Goal: Check status: Check status

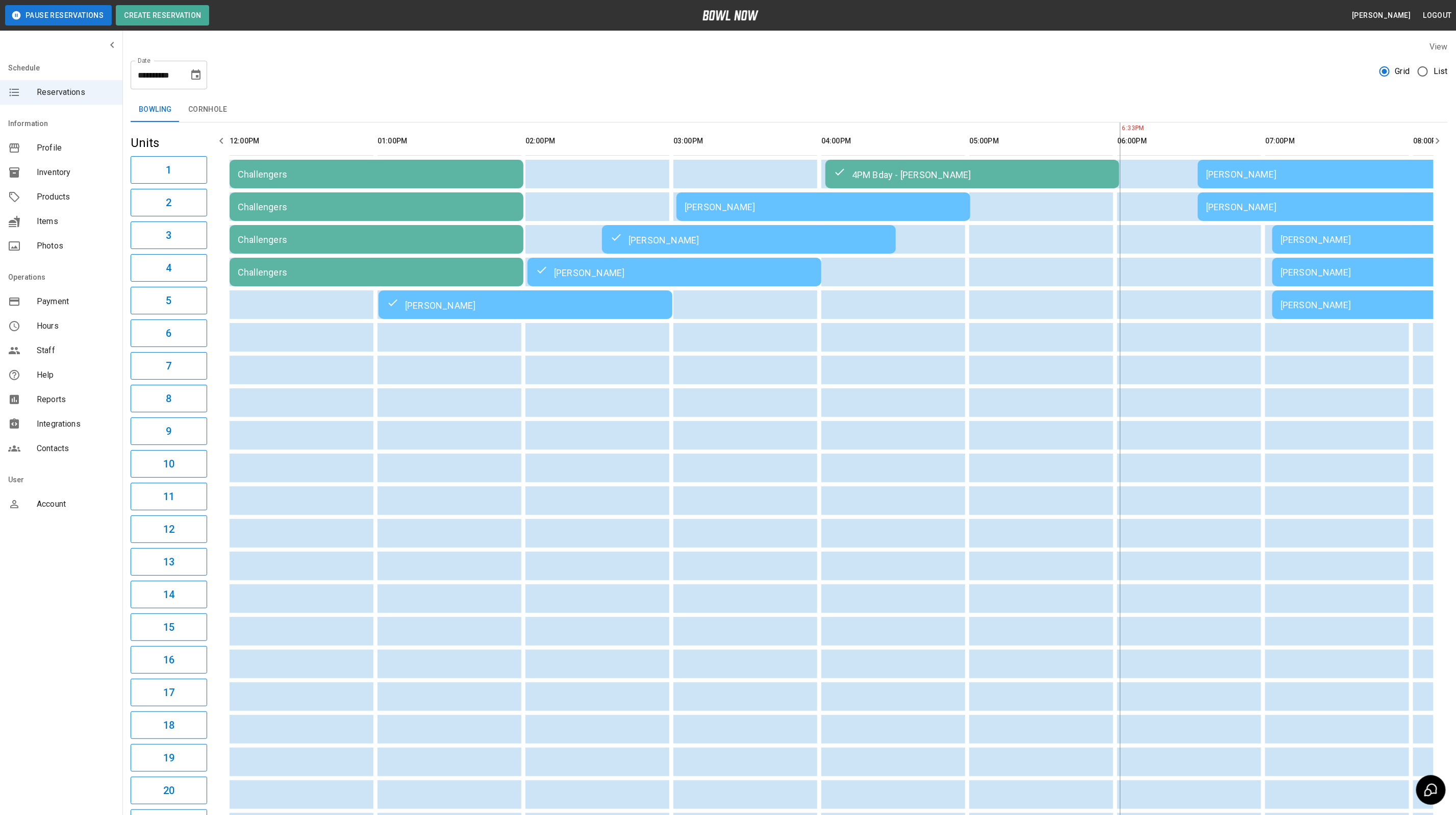
scroll to position [0, 126]
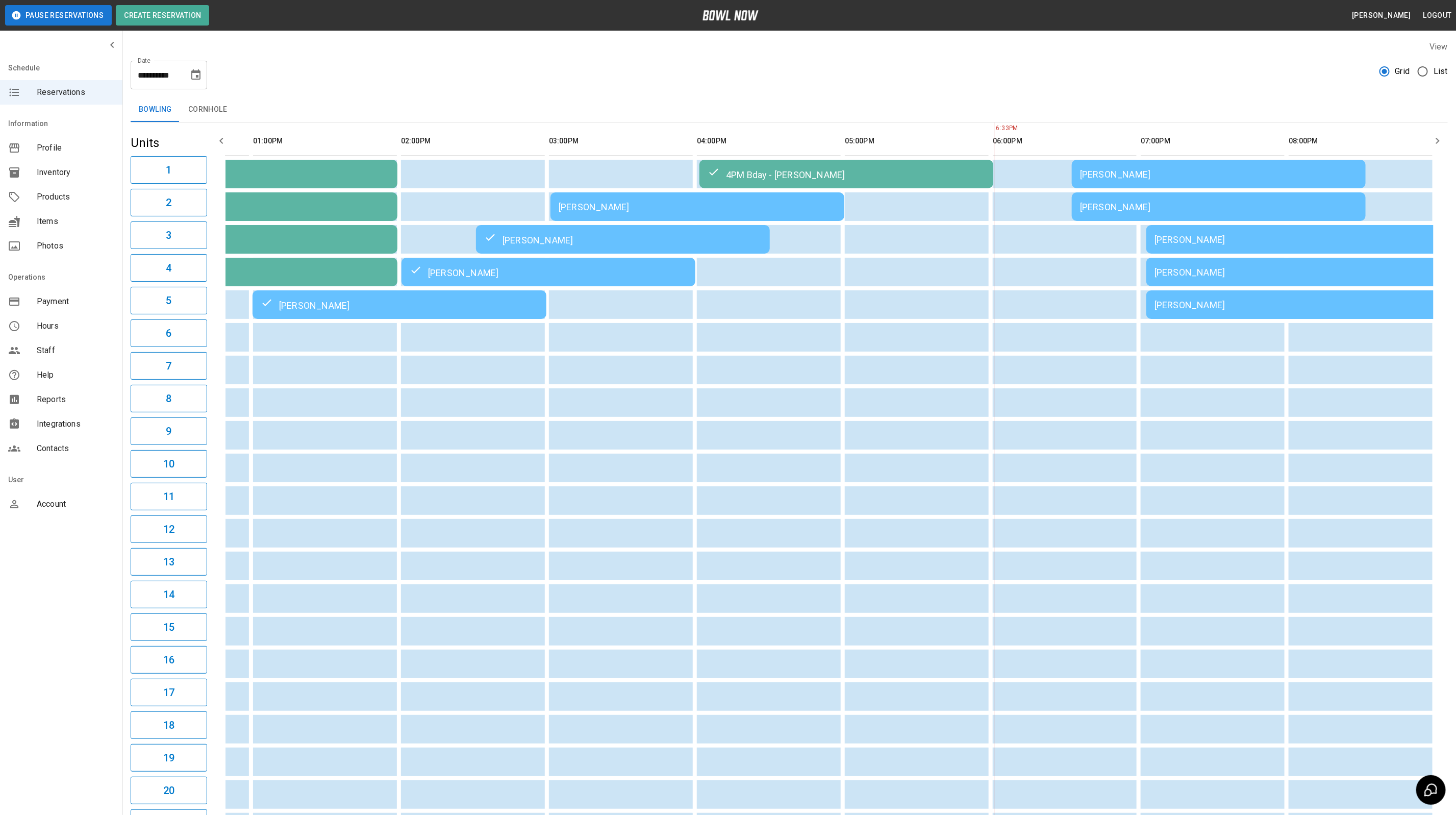
click at [1091, 211] on div "[PERSON_NAME]" at bounding box center [1219, 206] width 278 height 11
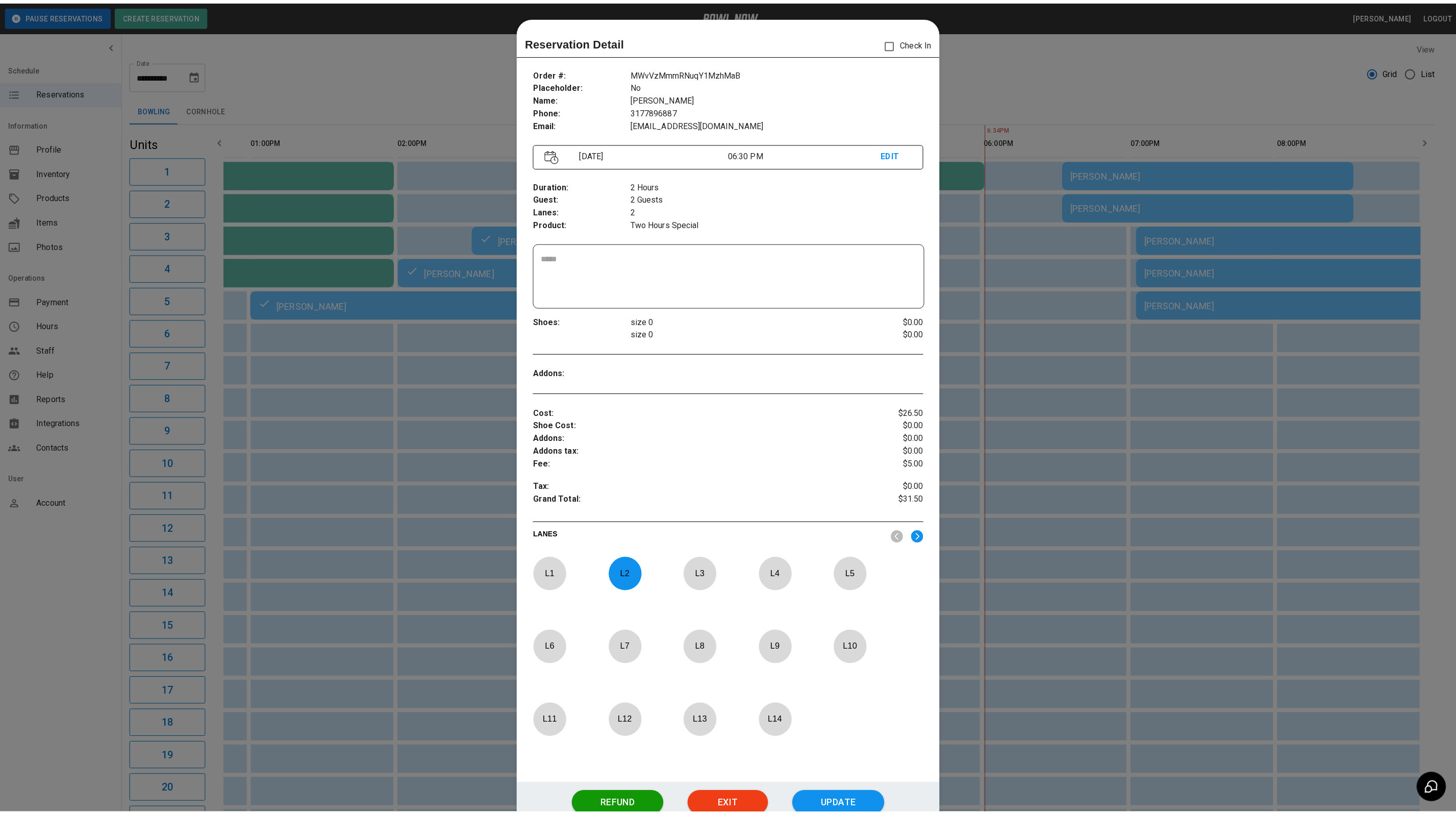
scroll to position [16, 0]
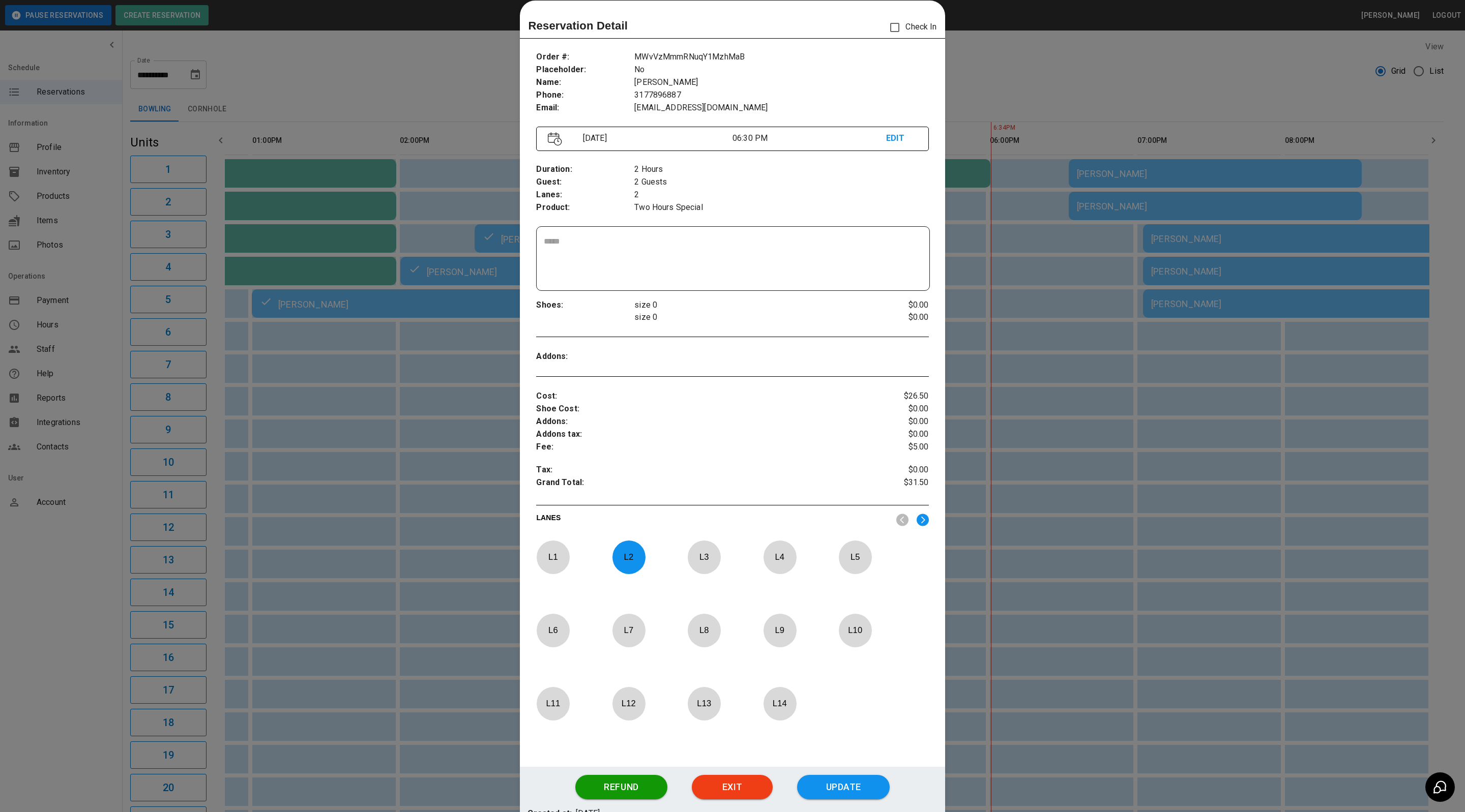
click at [1094, 78] on div at bounding box center [732, 406] width 1465 height 812
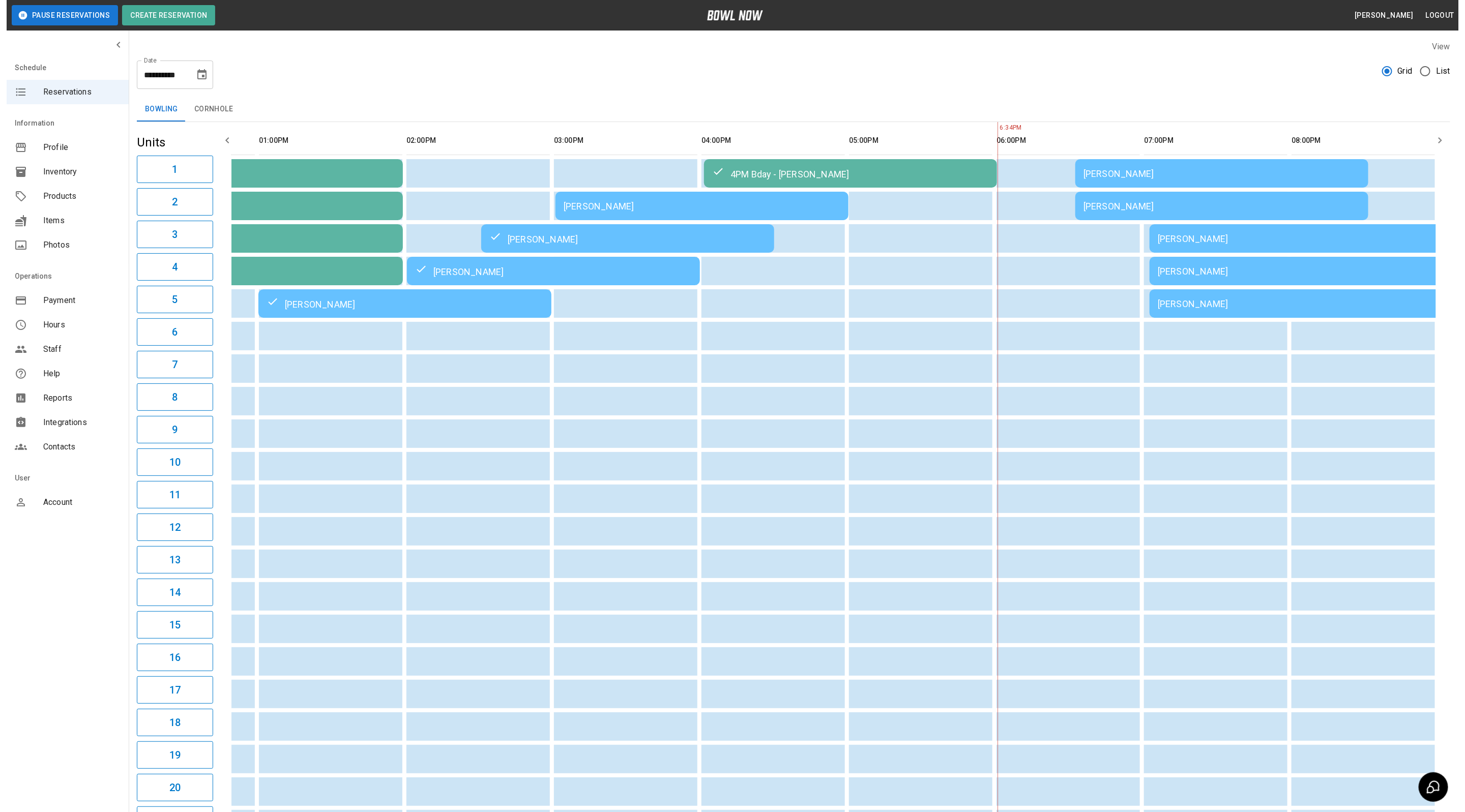
scroll to position [0, 113]
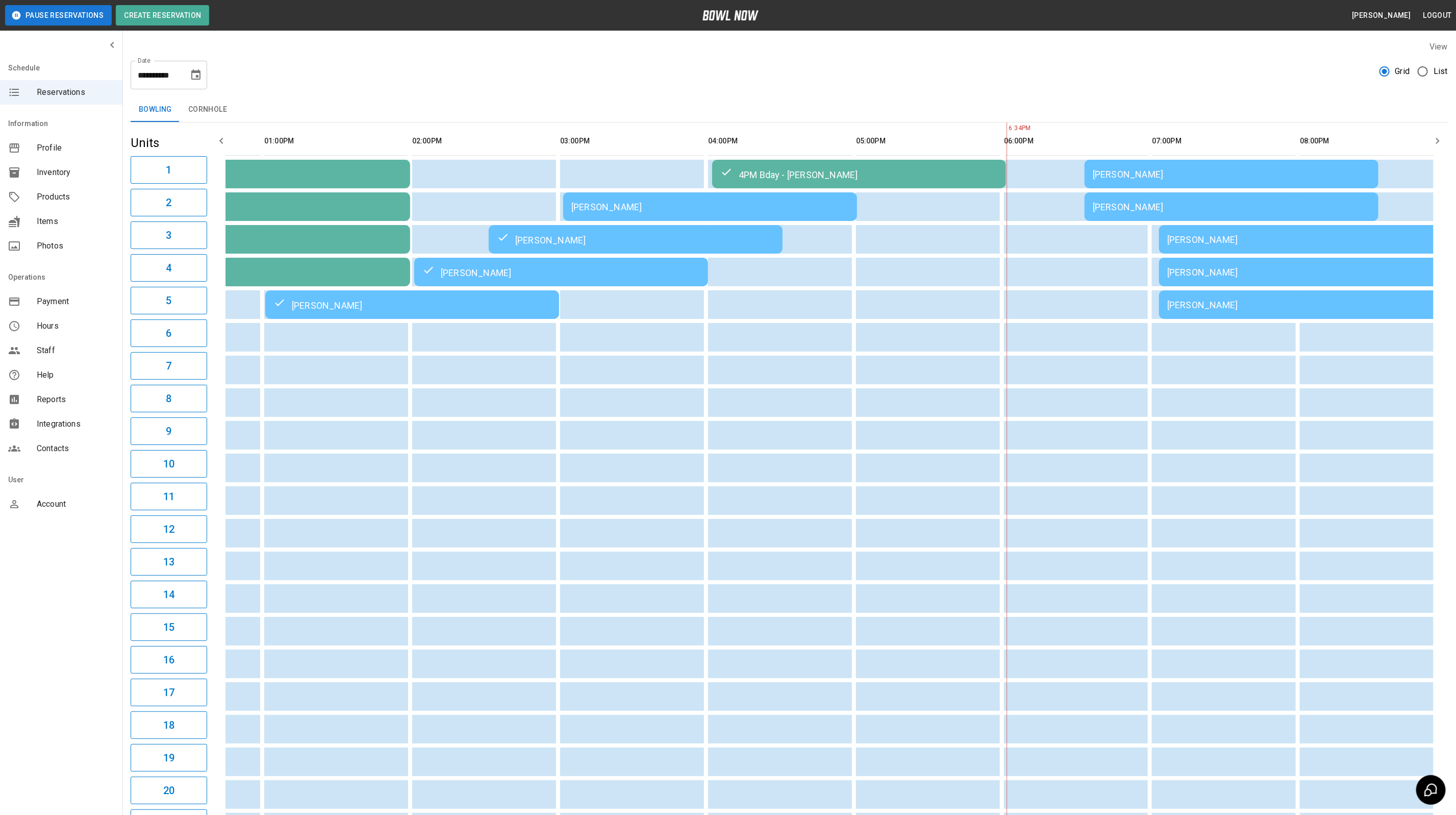
click at [1249, 175] on div "[PERSON_NAME]" at bounding box center [1231, 174] width 278 height 11
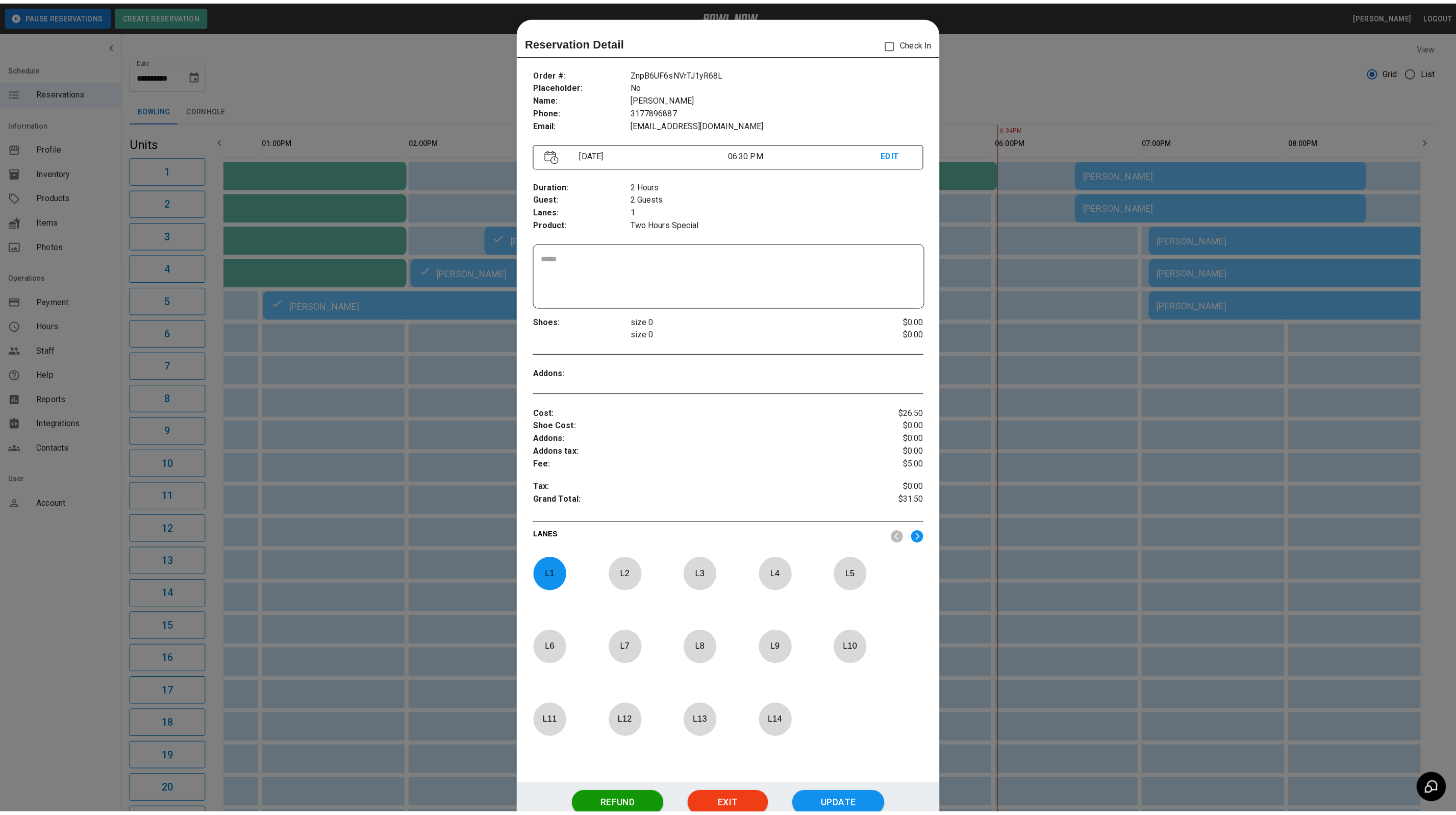
scroll to position [16, 0]
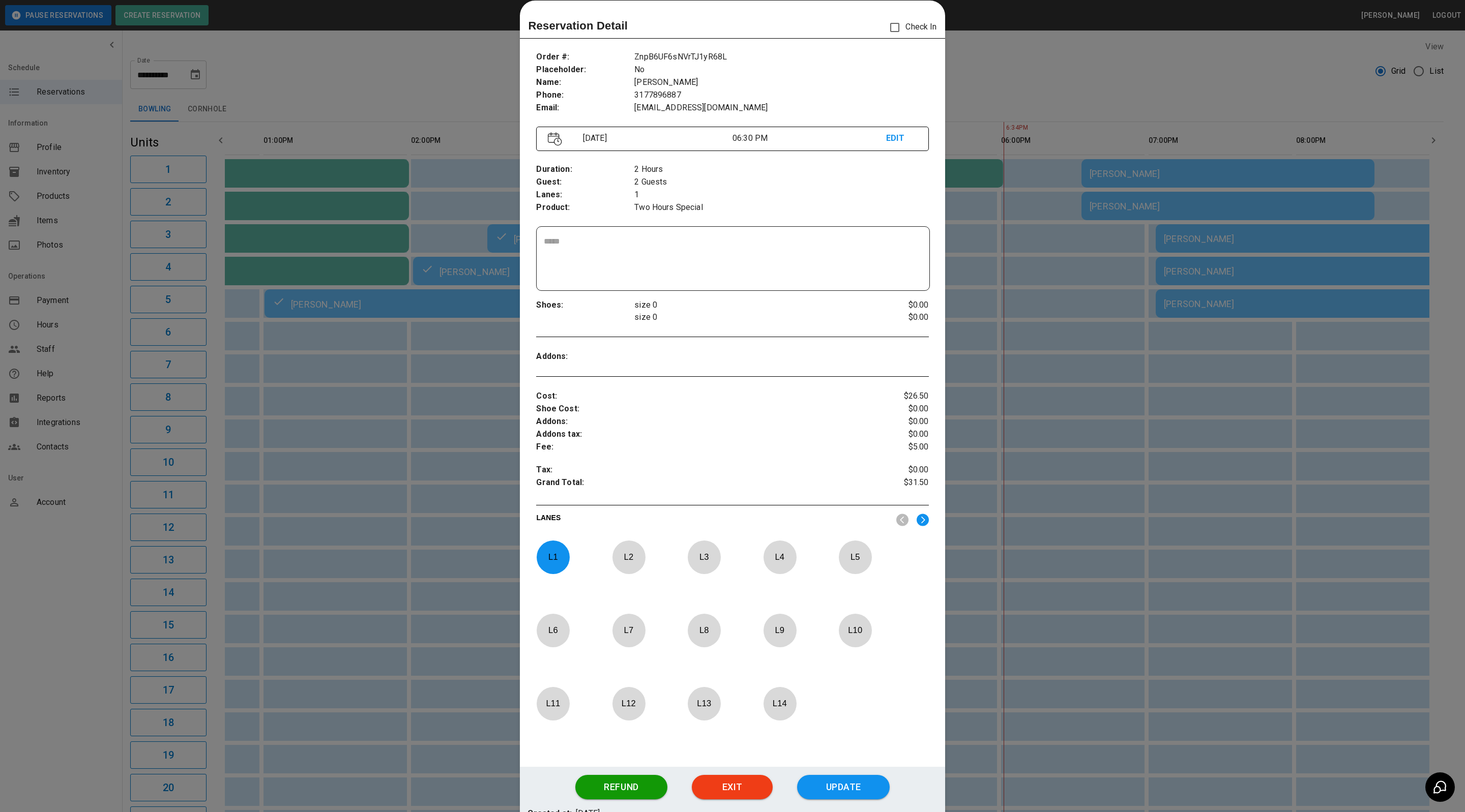
click at [1060, 83] on div at bounding box center [732, 406] width 1465 height 812
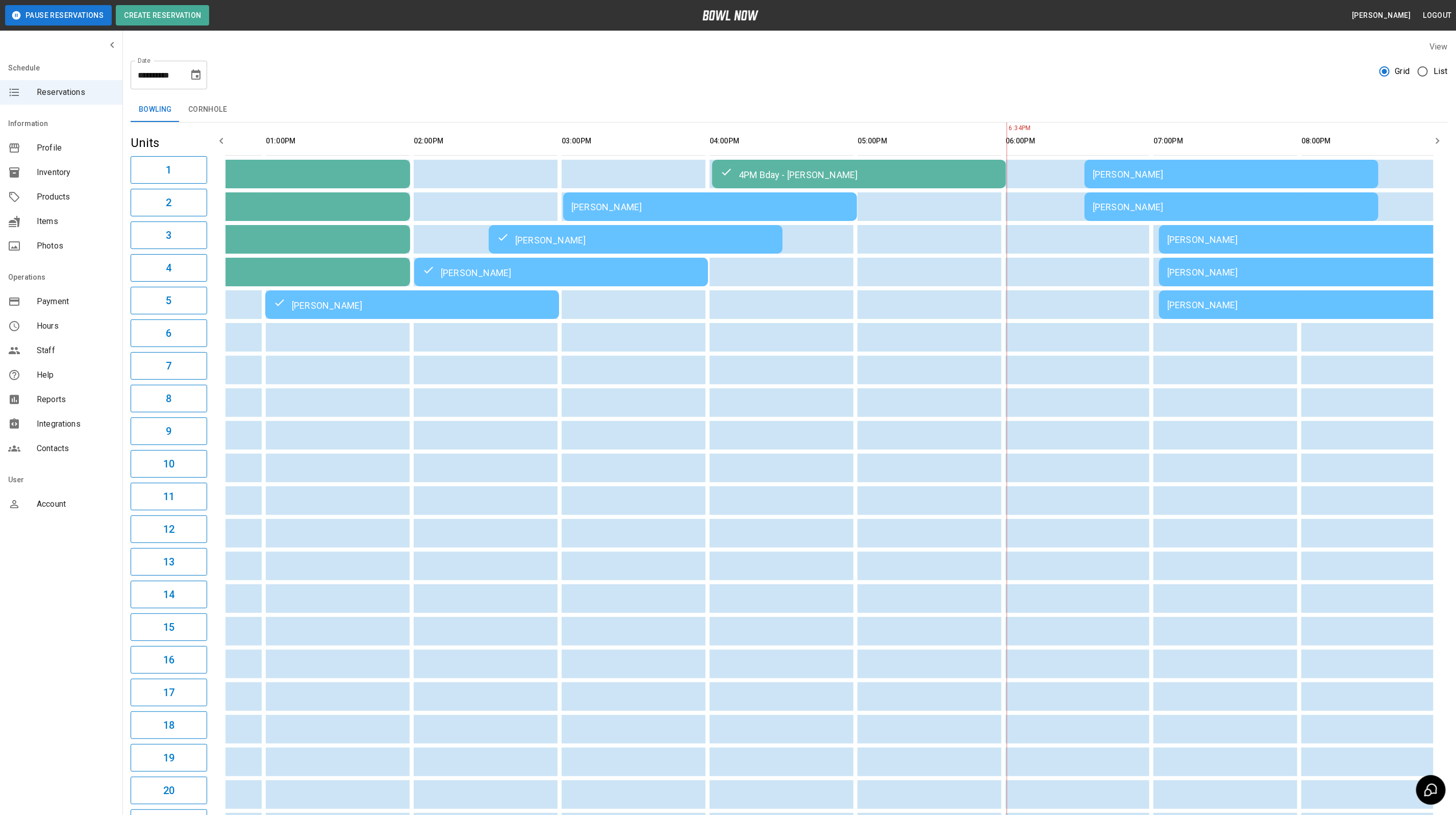
click at [1197, 169] on div "[PERSON_NAME]" at bounding box center [1231, 174] width 278 height 11
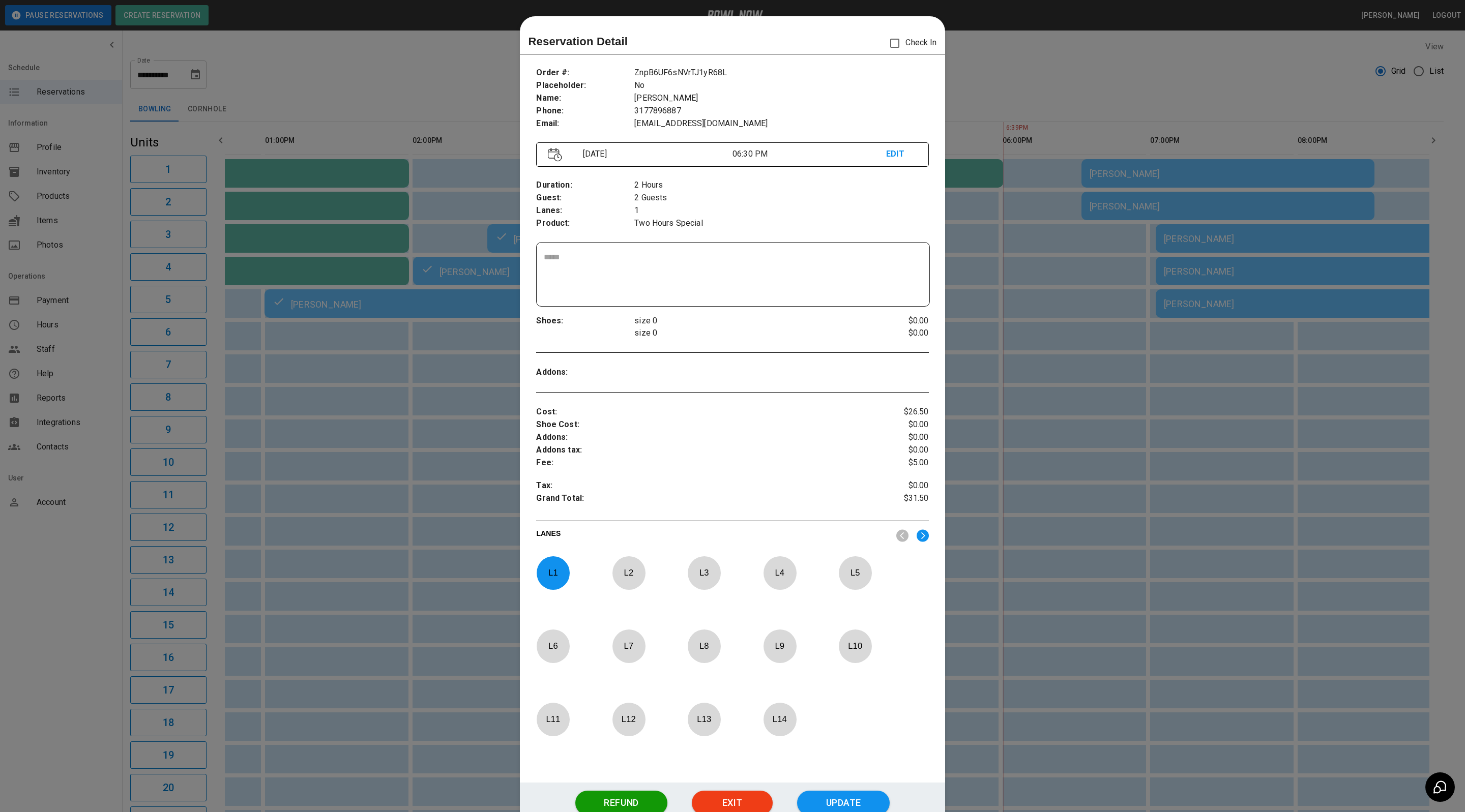
scroll to position [16, 0]
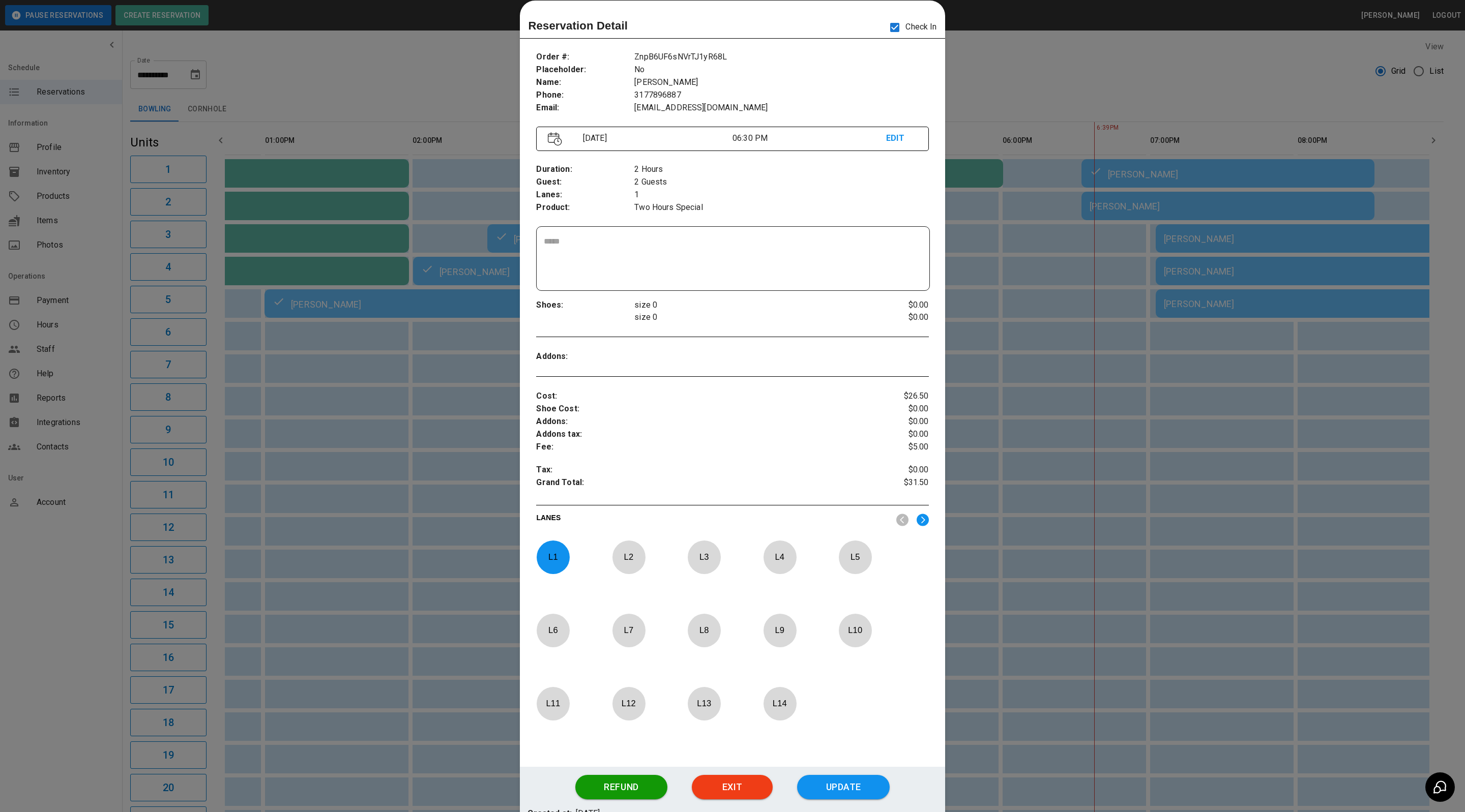
click at [1057, 65] on div at bounding box center [732, 406] width 1465 height 812
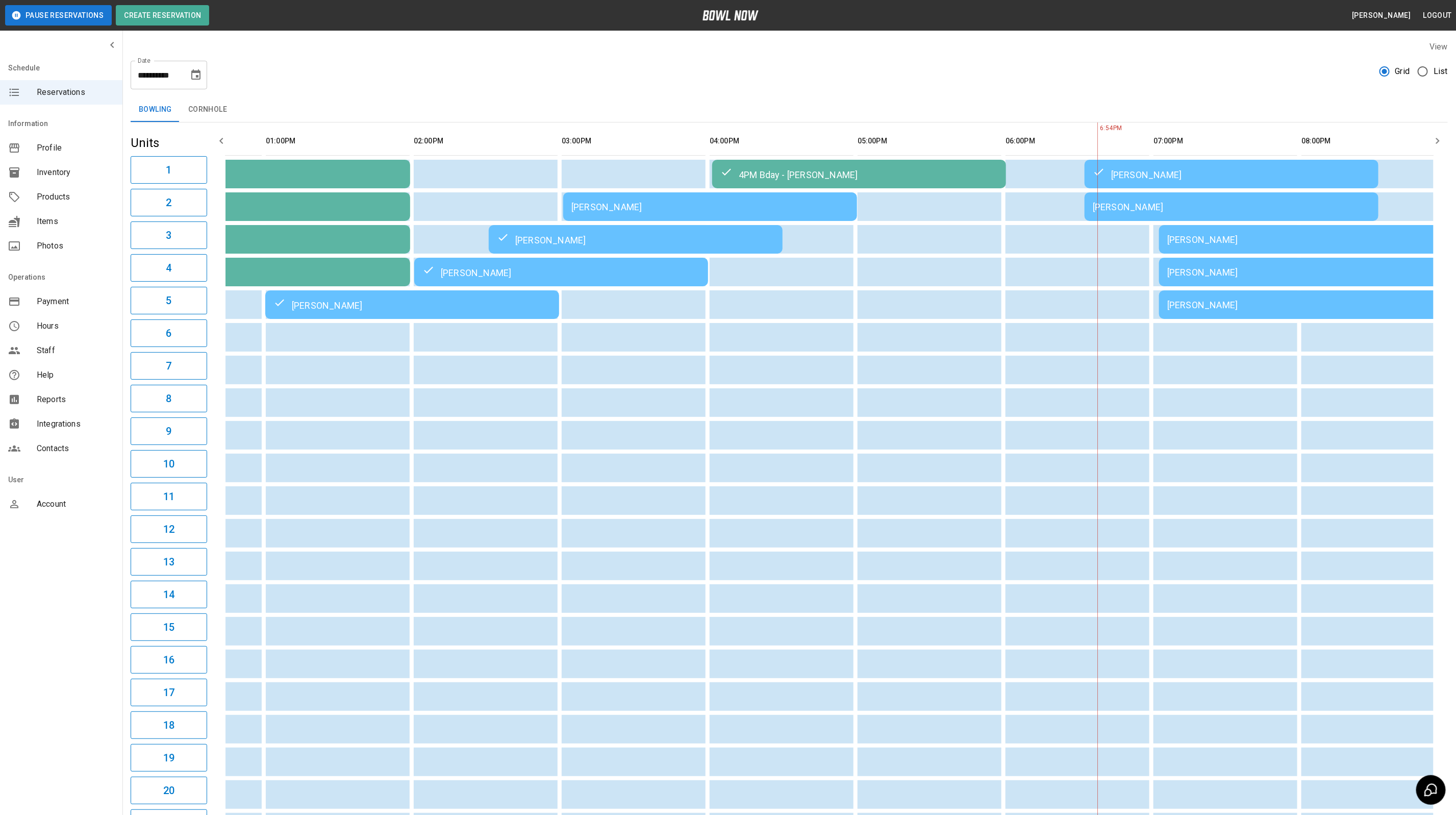
click at [1238, 246] on td "[PERSON_NAME]" at bounding box center [1306, 239] width 294 height 28
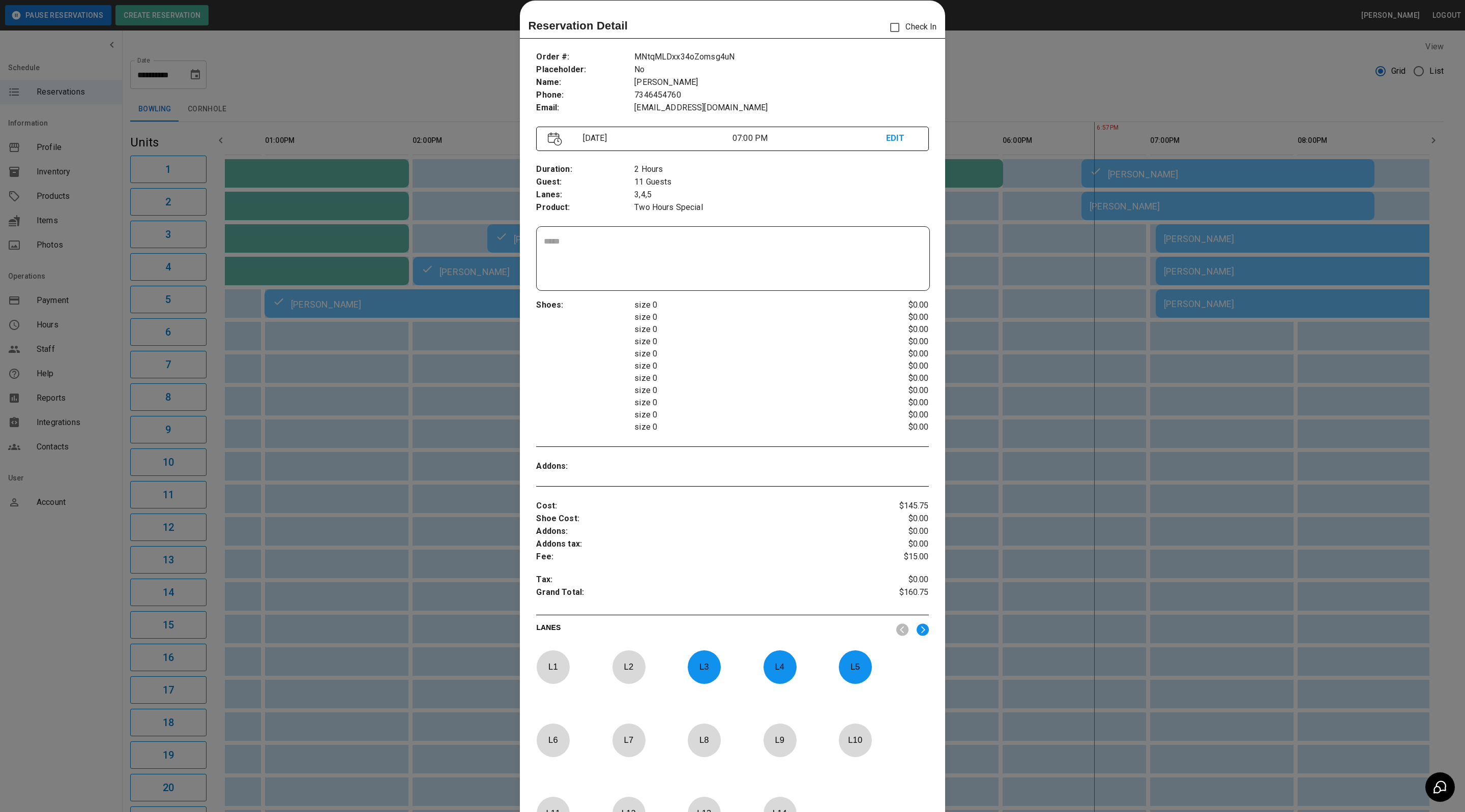
click at [1211, 293] on div at bounding box center [732, 406] width 1465 height 812
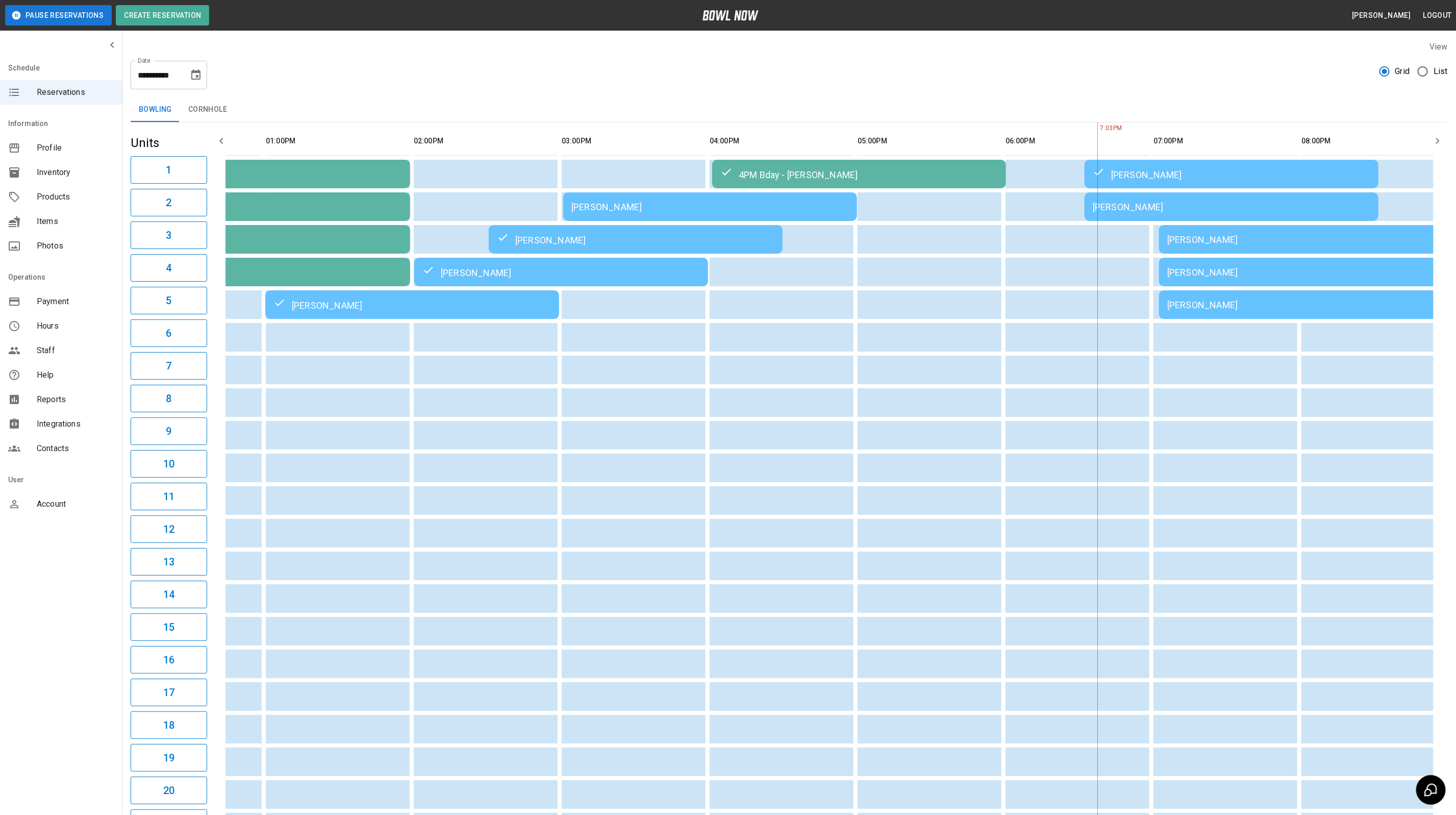
click at [1218, 242] on div "[PERSON_NAME]" at bounding box center [1306, 239] width 278 height 11
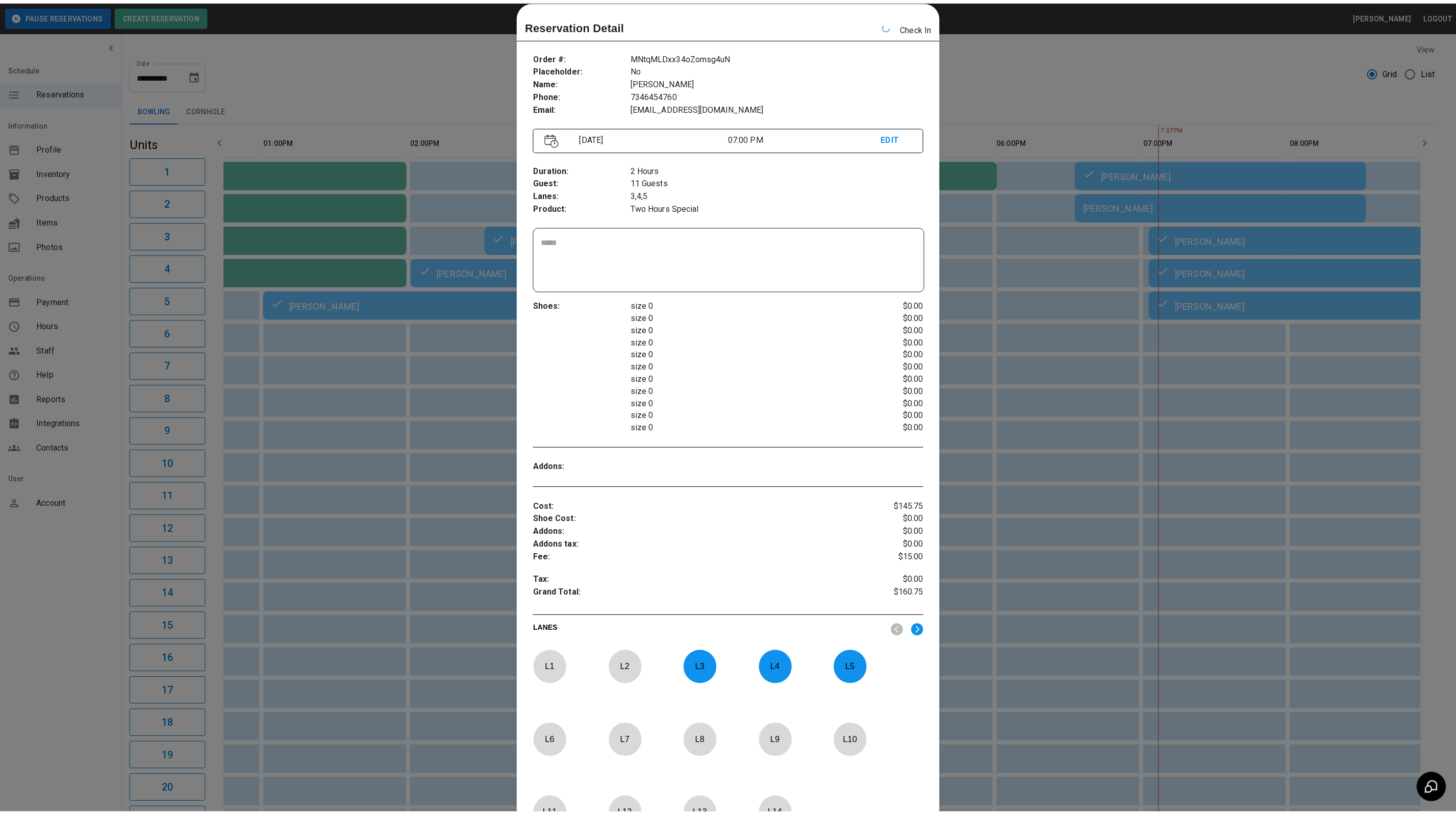
scroll to position [0, 108]
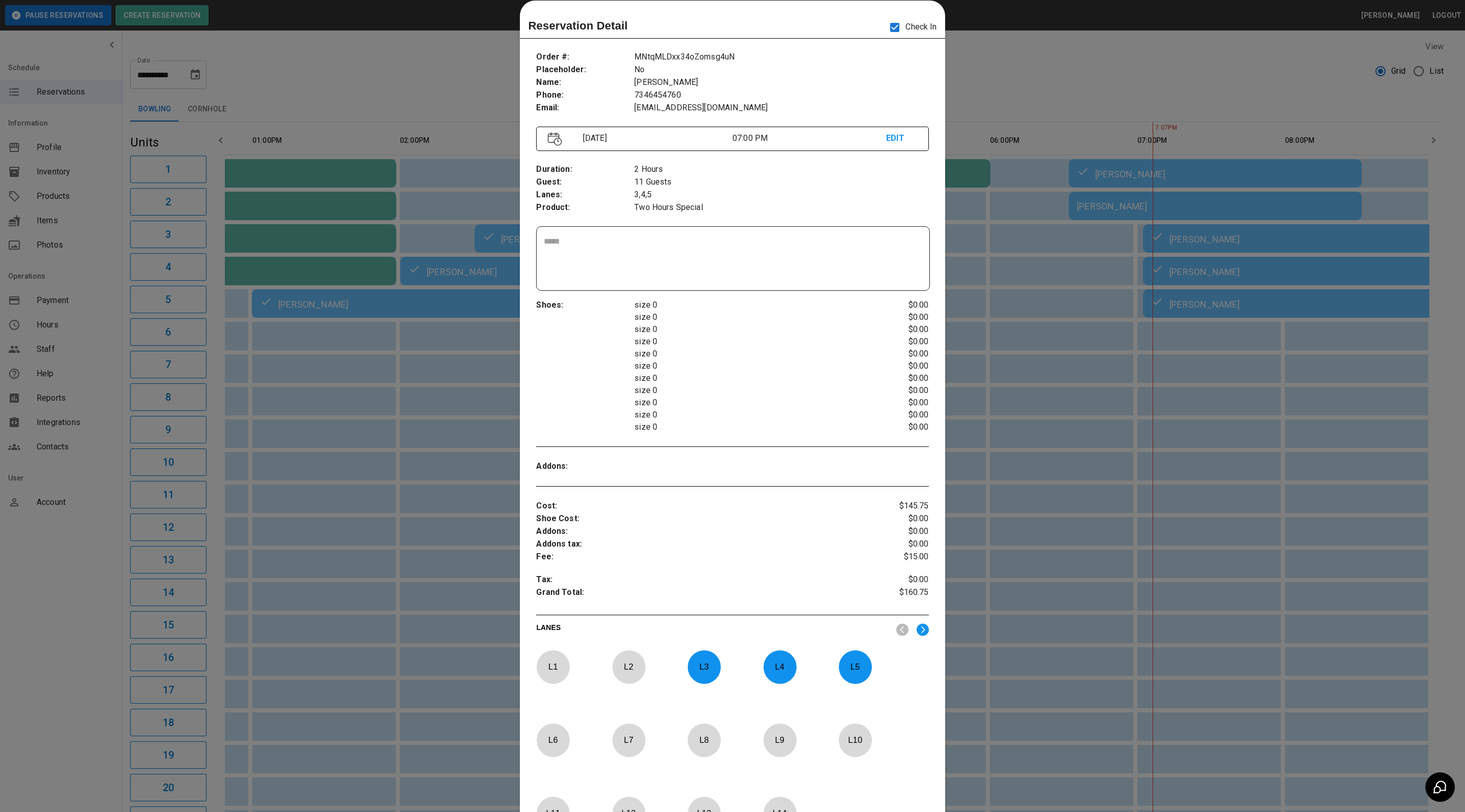
drag, startPoint x: 1041, startPoint y: 104, endPoint x: 1036, endPoint y: 107, distance: 5.8
click at [1041, 104] on div at bounding box center [732, 406] width 1465 height 812
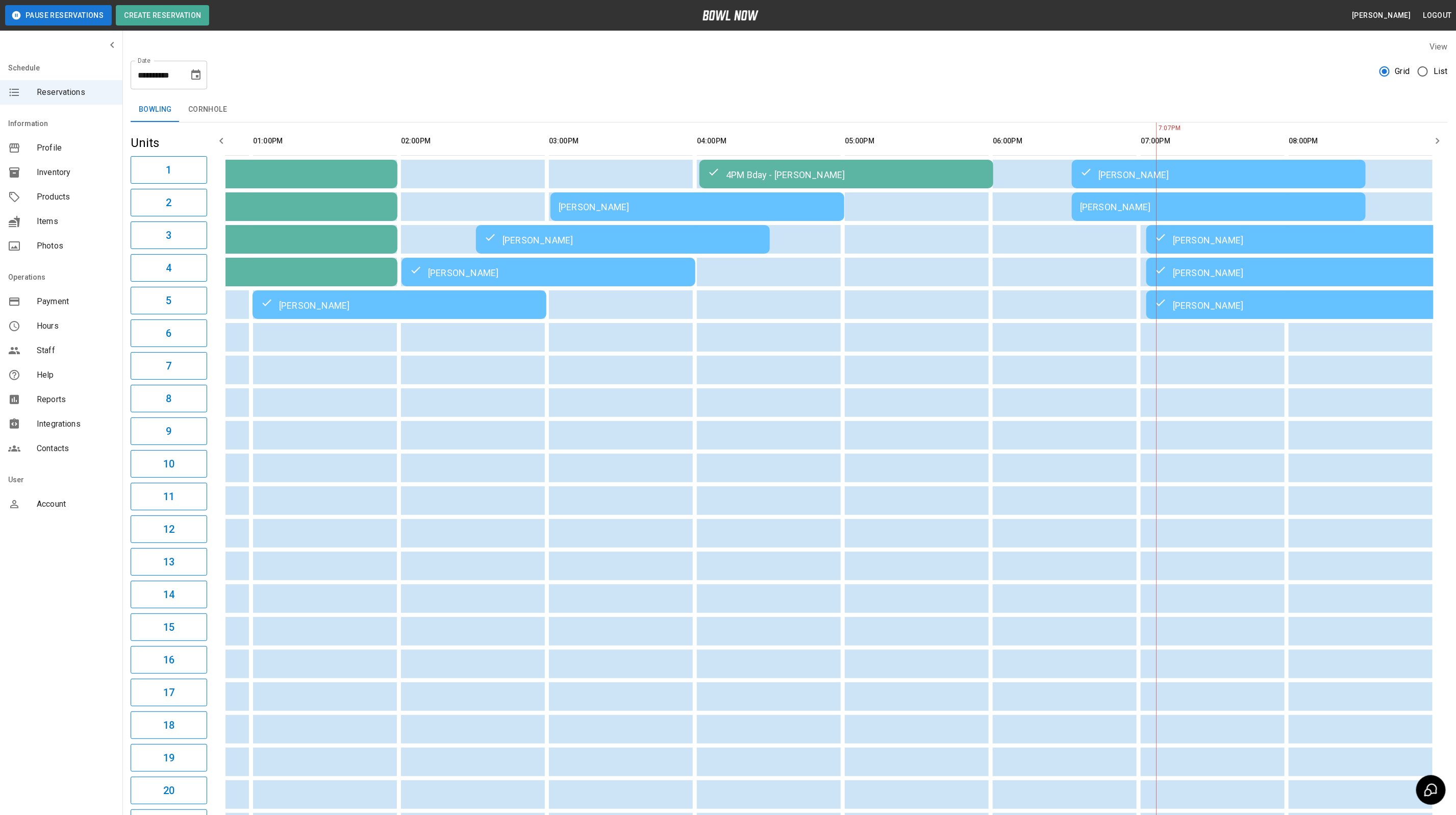
scroll to position [0, 113]
